Goal: Task Accomplishment & Management: Use online tool/utility

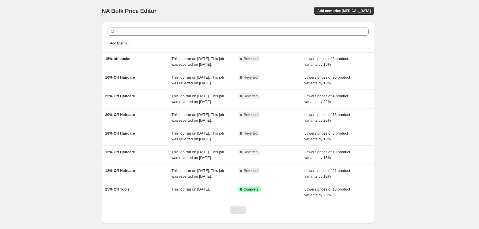
click at [359, 16] on div "NA Bulk Price Editor. This page is ready NA Bulk Price Editor Add new price [ME…" at bounding box center [238, 11] width 272 height 22
click at [349, 11] on span "Add new price [MEDICAL_DATA]" at bounding box center [343, 11] width 53 height 5
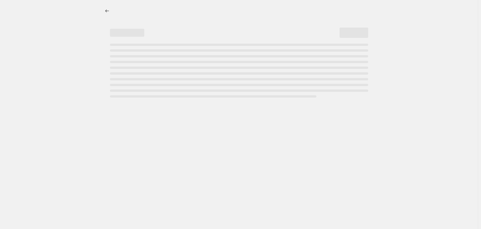
select select "percentage"
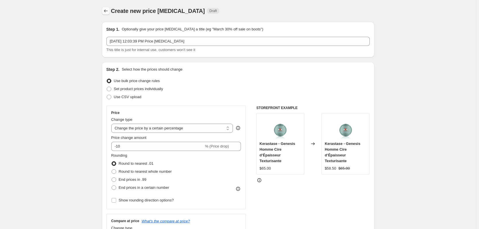
click at [108, 12] on icon "Price change jobs" at bounding box center [106, 11] width 6 height 6
